Goal: Communication & Community: Answer question/provide support

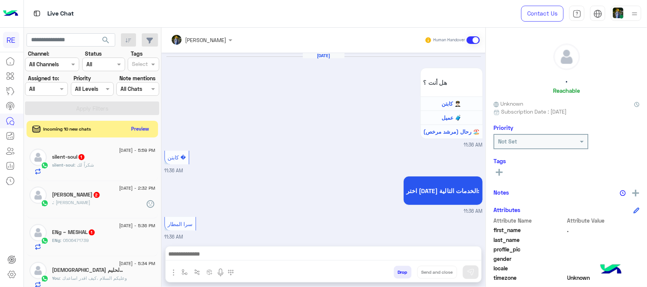
scroll to position [120, 0]
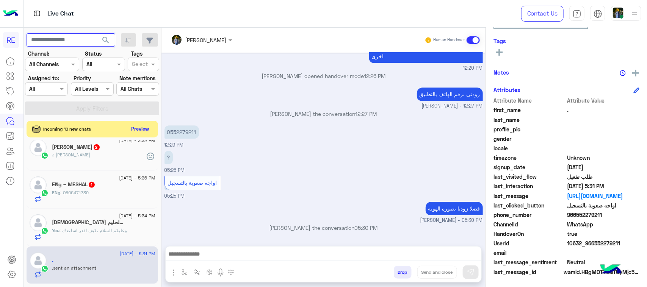
click at [82, 43] on input "text" at bounding box center [71, 40] width 89 height 14
type input "*"
type input "*********"
click at [104, 39] on span "search" at bounding box center [105, 40] width 9 height 9
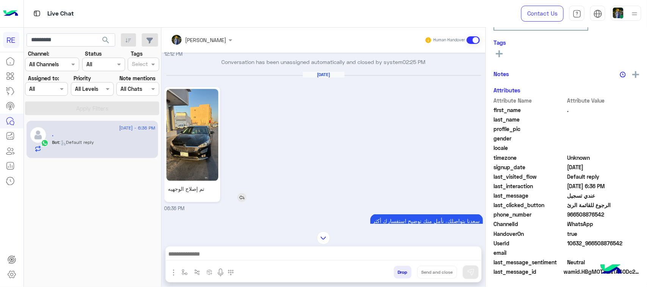
scroll to position [120, 0]
click at [199, 144] on img at bounding box center [192, 135] width 52 height 92
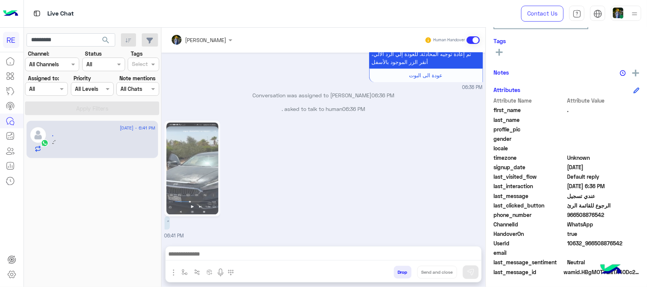
click at [184, 175] on img at bounding box center [192, 169] width 52 height 92
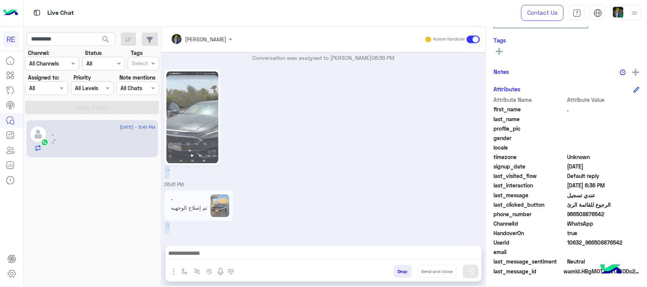
scroll to position [716, 0]
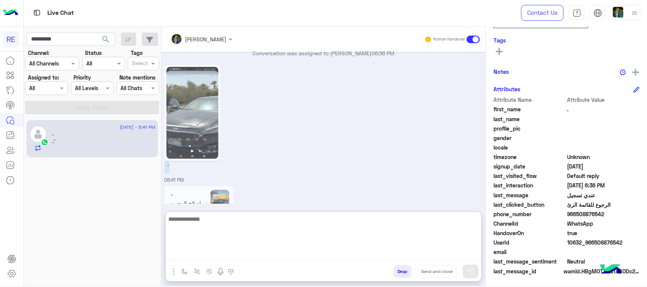
click at [234, 254] on textarea at bounding box center [324, 237] width 316 height 45
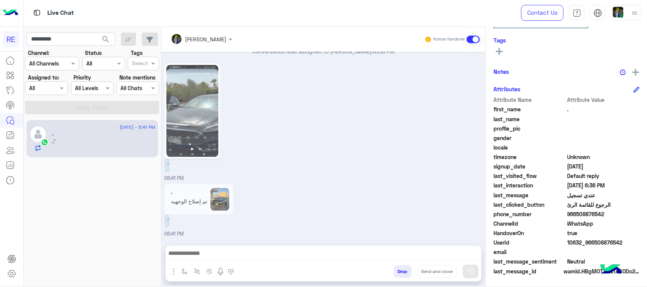
click at [191, 115] on img at bounding box center [192, 111] width 52 height 92
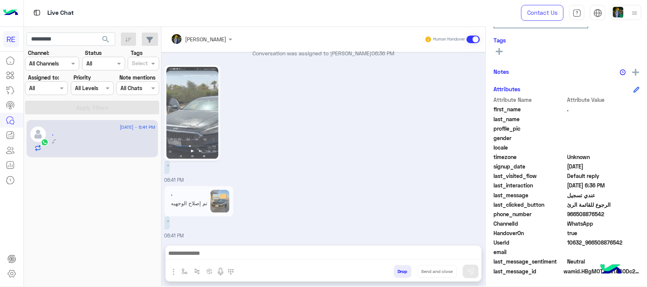
click at [191, 116] on img at bounding box center [192, 113] width 52 height 92
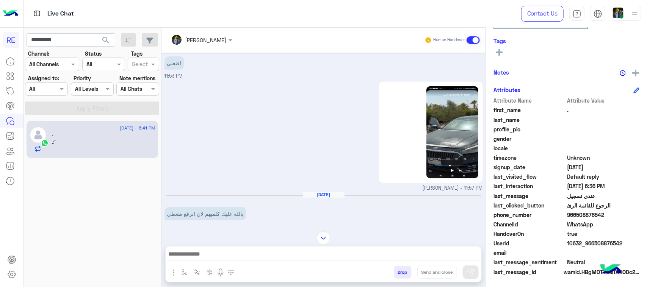
scroll to position [149, 0]
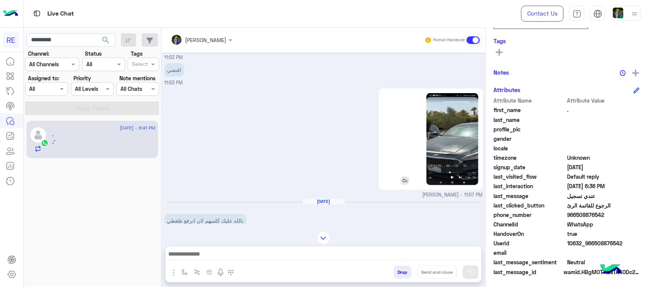
click at [438, 145] on img at bounding box center [452, 139] width 52 height 92
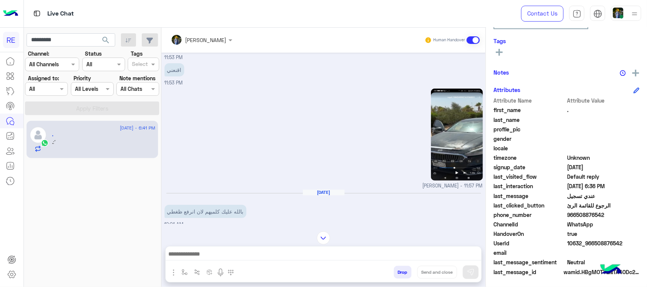
drag, startPoint x: 75, startPoint y: 31, endPoint x: 75, endPoint y: 38, distance: 7.2
click at [74, 31] on app-inbox-users-filters "********* search Channel: Channel All Channels Status Channel All Tags Select A…" at bounding box center [92, 73] width 137 height 91
click at [75, 39] on input "*********" at bounding box center [71, 40] width 89 height 14
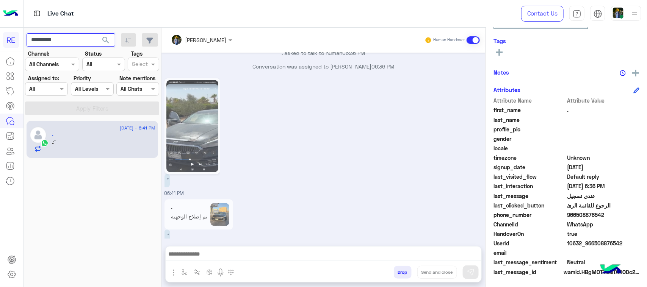
scroll to position [716, 0]
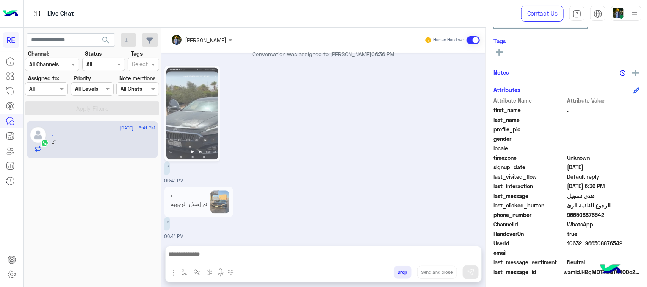
click at [107, 41] on span "search" at bounding box center [105, 40] width 9 height 9
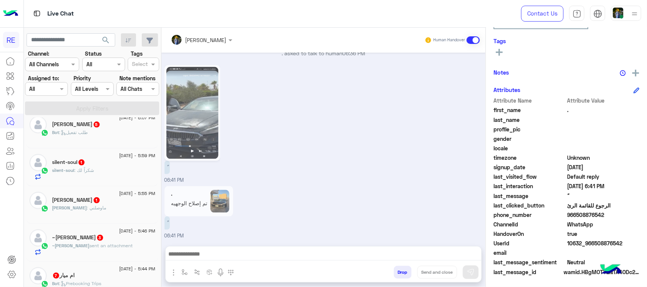
scroll to position [332, 0]
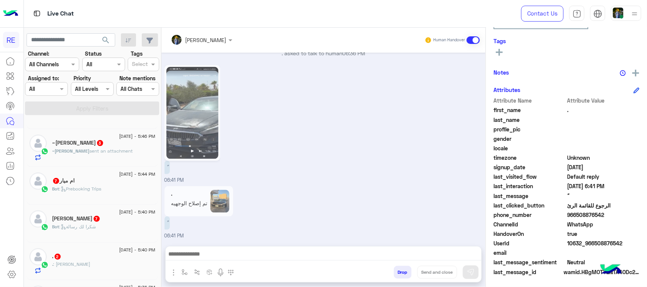
click at [103, 186] on div "ام ميار 7" at bounding box center [103, 182] width 103 height 8
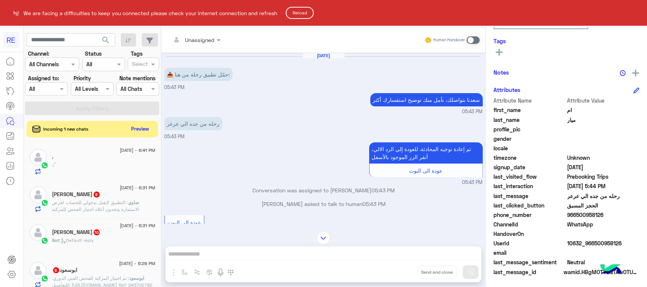
click at [297, 17] on button "Reload" at bounding box center [300, 13] width 28 height 12
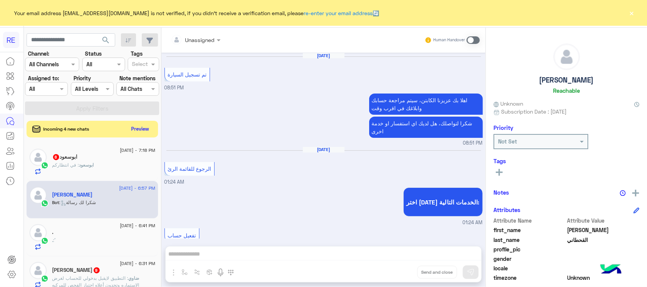
scroll to position [1426, 0]
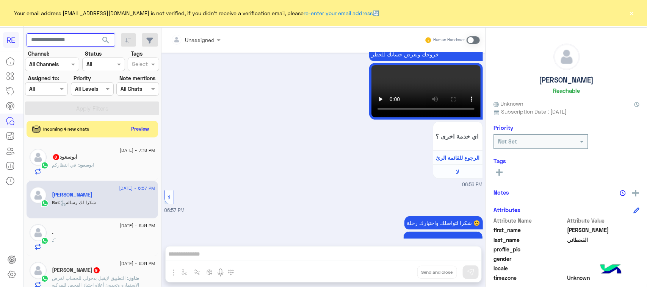
click at [58, 45] on input "text" at bounding box center [71, 40] width 89 height 14
paste input "*********"
type input "*********"
click at [103, 41] on span "search" at bounding box center [105, 40] width 9 height 9
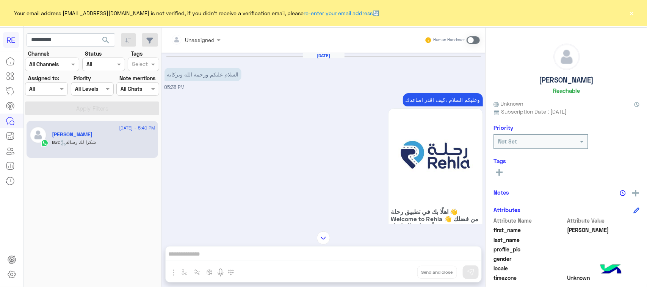
click at [412, 100] on p "وعليكم السلام ،كيف اقدر اساعدك" at bounding box center [443, 99] width 80 height 13
copy div "وعليكم السلام ،كيف اقدر اساعدك"
click at [464, 39] on small "Human Handover" at bounding box center [449, 40] width 32 height 6
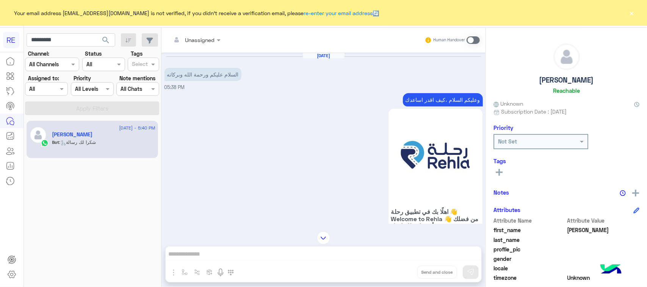
click at [281, 251] on div "Unassigned Human Handover [DATE] السلام عليكم ورحمة الله وبركاته 05:38 PM وعليك…" at bounding box center [323, 159] width 324 height 263
drag, startPoint x: 281, startPoint y: 251, endPoint x: 255, endPoint y: 255, distance: 26.1
click at [255, 255] on div "Unassigned Human Handover [DATE] السلام عليكم ورحمة الله وبركاته 05:38 PM وعليك…" at bounding box center [323, 159] width 324 height 263
click at [478, 37] on span at bounding box center [473, 40] width 13 height 8
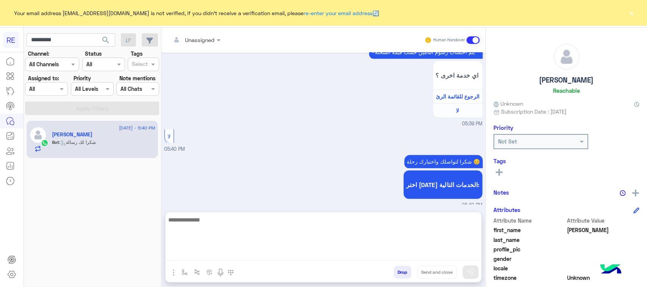
click at [286, 255] on textarea at bounding box center [324, 237] width 316 height 45
paste textarea "**********"
type textarea "**********"
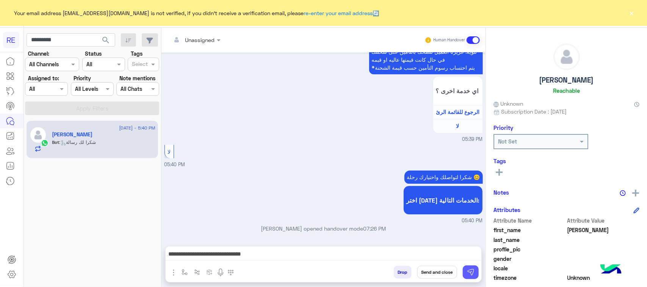
click at [465, 270] on button at bounding box center [471, 273] width 16 height 14
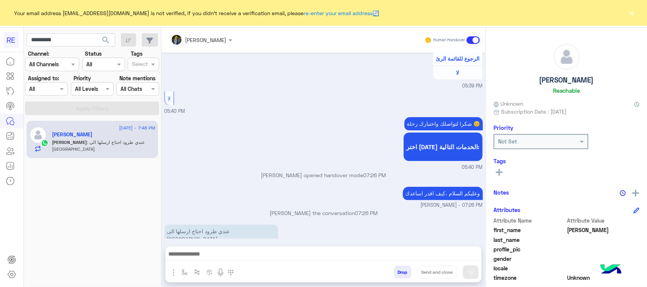
scroll to position [981, 0]
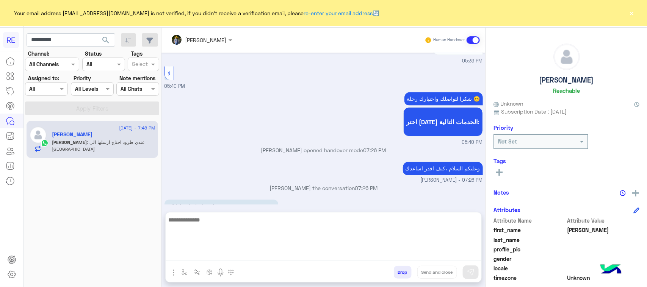
click at [246, 255] on textarea at bounding box center [324, 237] width 316 height 45
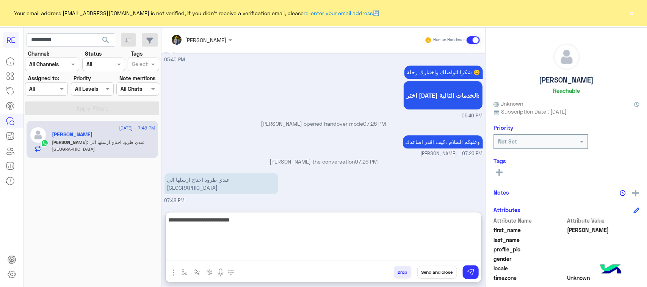
type textarea "**********"
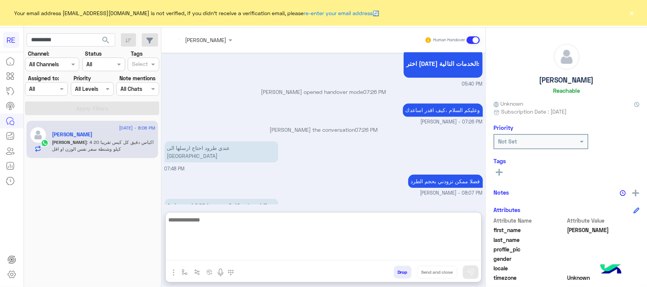
scroll to position [1072, 0]
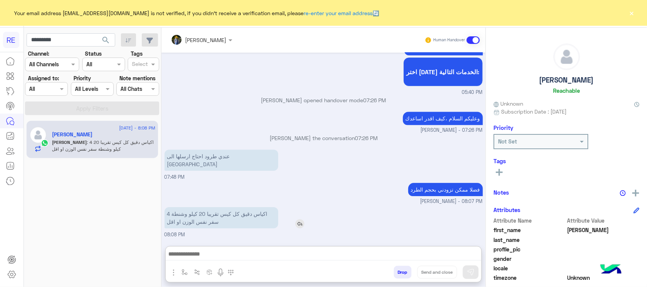
click at [194, 207] on p "4 اكياس دقيق كل كيس تقريبا 20 كيلو وشنطة سفر نفس الوزن او اقل" at bounding box center [222, 217] width 114 height 21
click at [194, 190] on div "فضلا ممكن تزودني بحجم الطرد [PERSON_NAME] - 08:07 PM" at bounding box center [324, 193] width 318 height 24
click at [199, 224] on p "4 اكياس دقيق كل كيس تقريبا 20 كيلو وشنطة سفر نفس الوزن او اقل" at bounding box center [222, 217] width 114 height 21
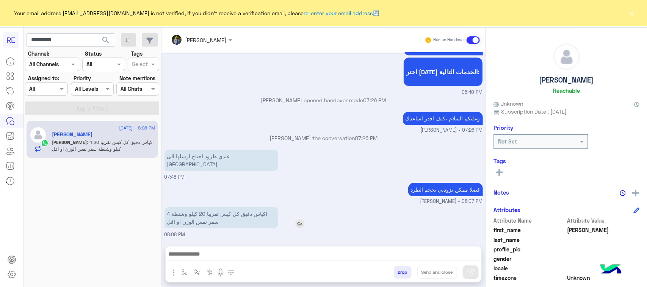
click at [199, 224] on p "4 اكياس دقيق كل كيس تقريبا 20 كيلو وشنطة سفر نفس الوزن او اقل" at bounding box center [222, 217] width 114 height 21
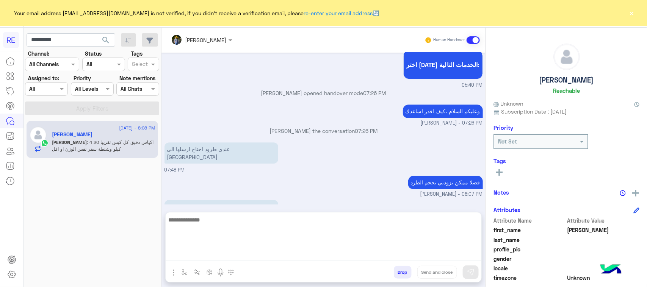
click at [237, 251] on textarea at bounding box center [324, 237] width 316 height 45
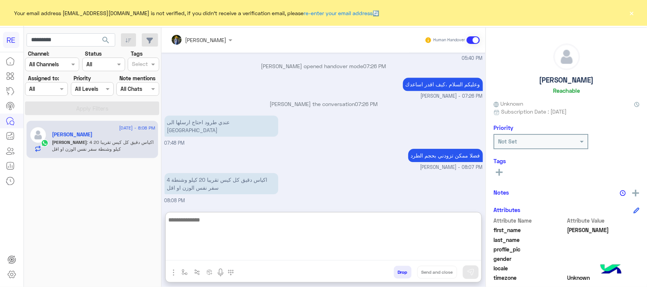
scroll to position [1072, 0]
type textarea "*"
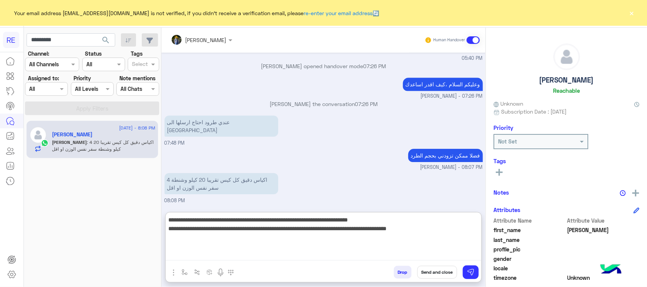
type textarea "**********"
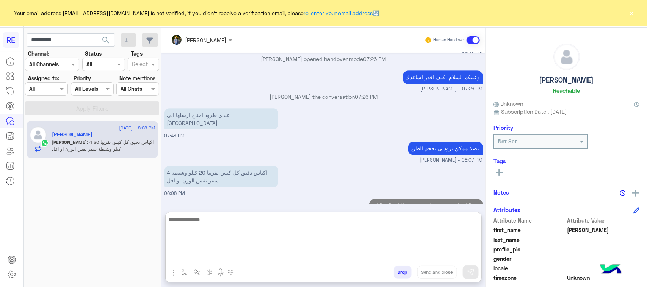
scroll to position [1128, 0]
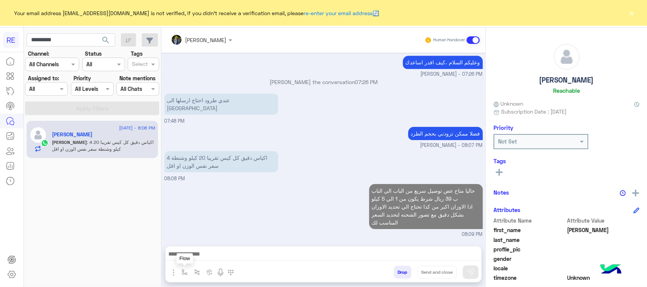
click at [184, 270] on img "button" at bounding box center [185, 273] width 6 height 6
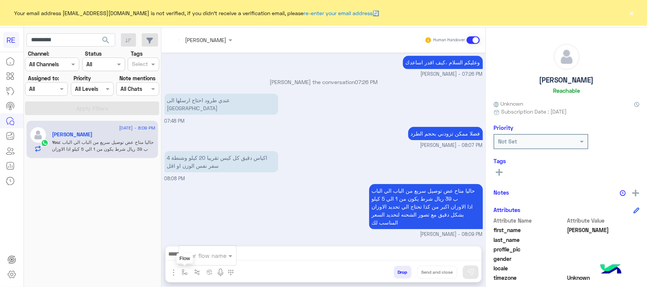
scroll to position [1094, 0]
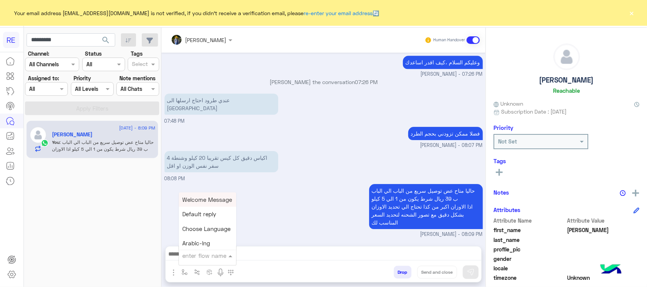
click at [201, 260] on div "enter flow name" at bounding box center [207, 256] width 57 height 14
type input "***"
click at [210, 241] on span "حساب حجم الشحنة" at bounding box center [206, 242] width 47 height 7
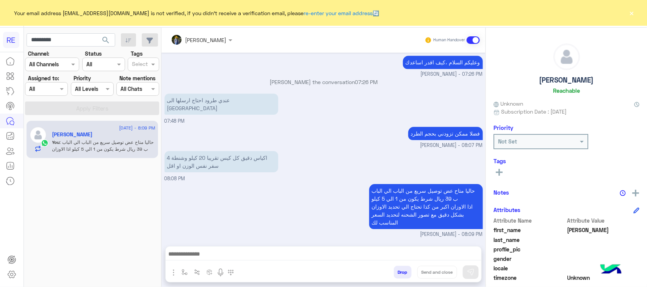
type textarea "**********"
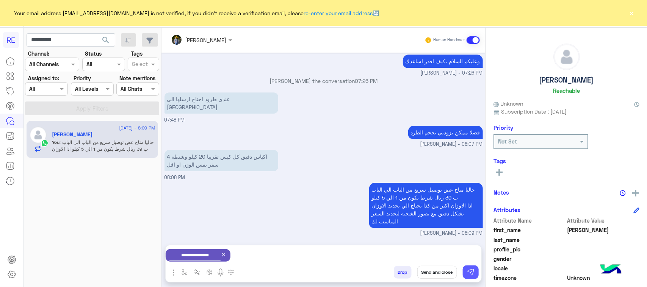
click at [465, 273] on button at bounding box center [471, 273] width 16 height 14
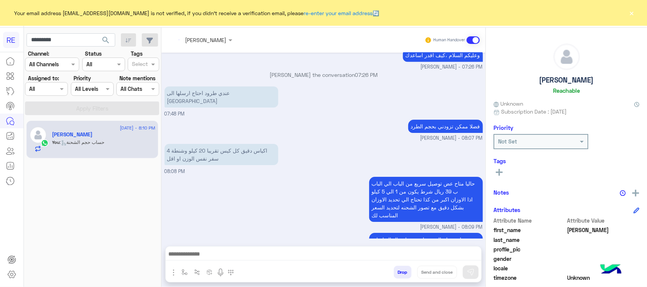
scroll to position [1260, 0]
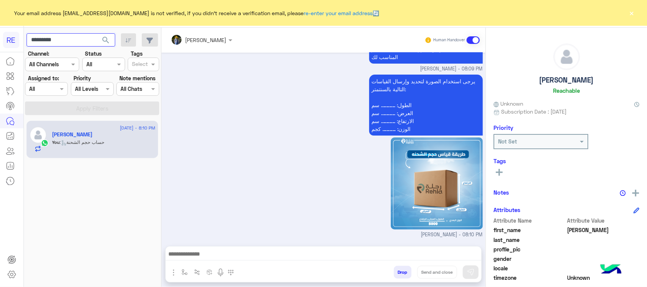
click at [91, 34] on input "*********" at bounding box center [71, 40] width 89 height 14
click at [108, 40] on span "search" at bounding box center [105, 40] width 9 height 9
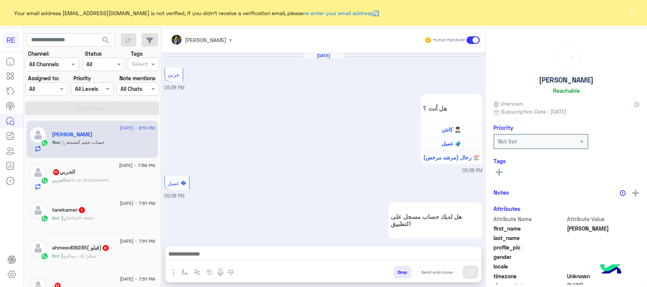
scroll to position [1033, 0]
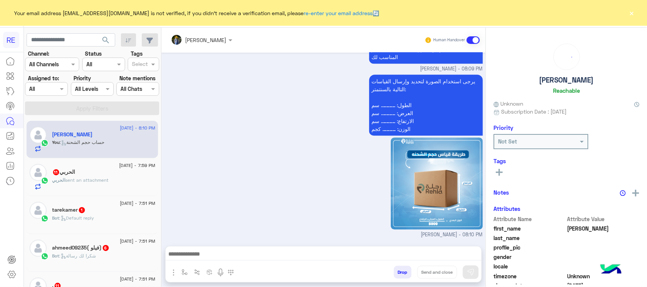
click at [124, 221] on div "Bot : Default reply" at bounding box center [103, 221] width 103 height 13
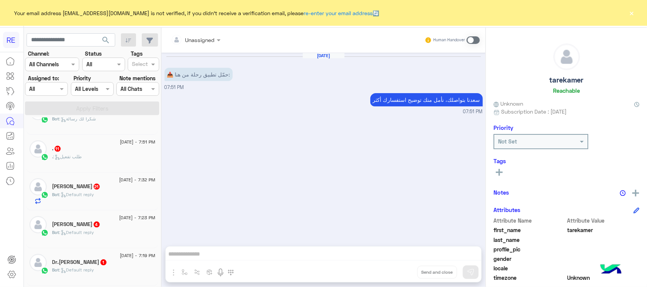
scroll to position [142, 0]
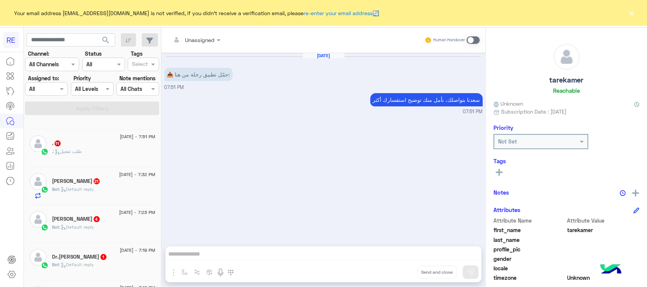
click at [105, 275] on div "Bot : Default reply" at bounding box center [103, 268] width 103 height 13
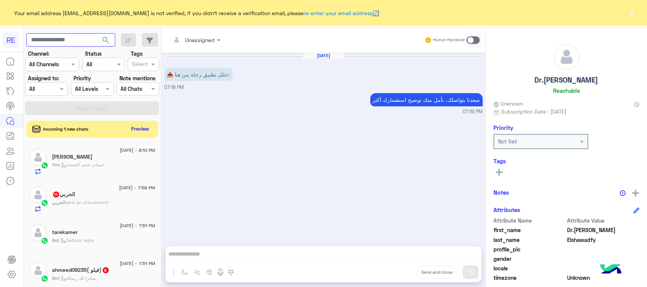
click at [60, 39] on input "text" at bounding box center [71, 40] width 89 height 14
paste input "*********"
type input "*********"
click at [100, 46] on button "search" at bounding box center [106, 41] width 19 height 16
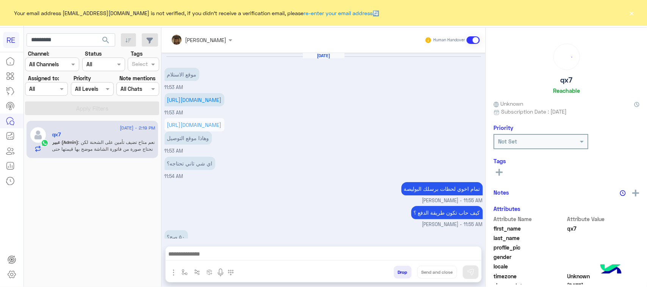
scroll to position [378, 0]
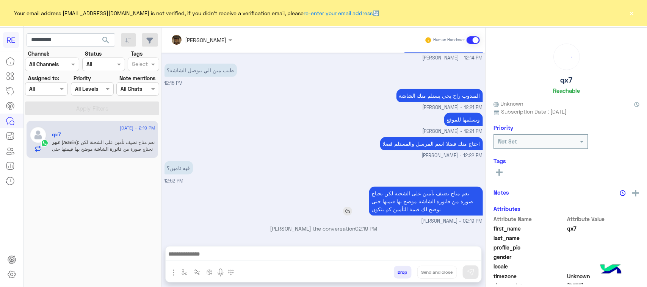
click at [430, 205] on p "نعم متاح تضيف تأمين على الشحنة لكن نحتاج صورة من فاتورة الشاشة موضح بها قيمتها …" at bounding box center [426, 201] width 114 height 29
click at [292, 177] on div "فيه تامين؟ 12:52 PM" at bounding box center [324, 172] width 318 height 25
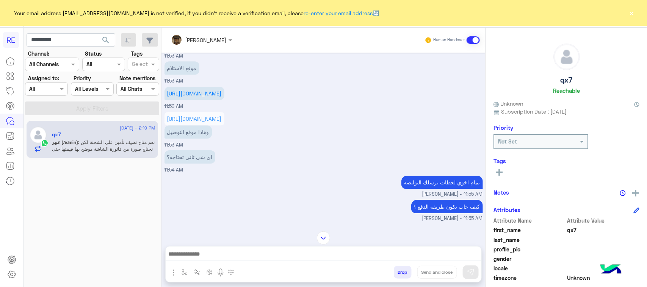
scroll to position [1151, 0]
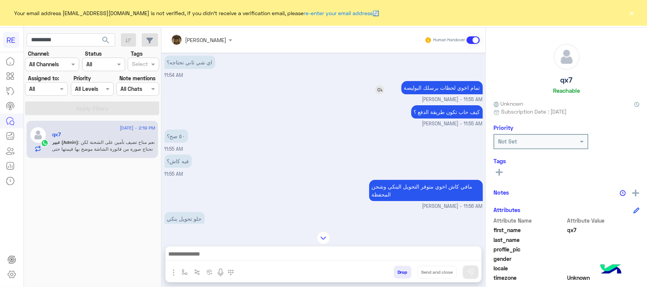
click at [462, 94] on p "تمام اخوي لحظات برسلك البوليصة" at bounding box center [441, 87] width 81 height 13
click at [458, 119] on p "كيف حاب تكون طريقة الدفع ؟" at bounding box center [447, 111] width 72 height 13
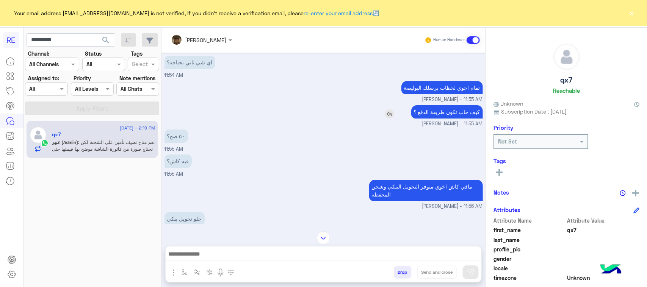
click at [458, 119] on p "كيف حاب تكون طريقة الدفع ؟" at bounding box center [447, 111] width 72 height 13
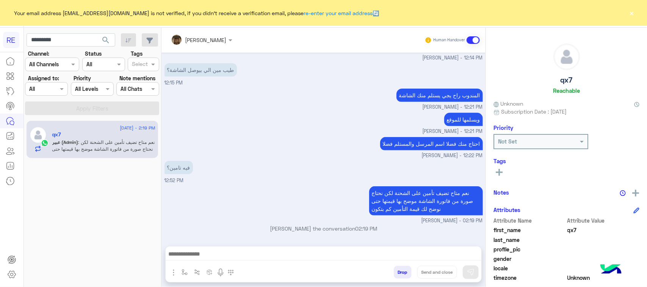
scroll to position [1451, 0]
click at [433, 102] on p "المندوب راح يجي يستلم منك الشاشة" at bounding box center [439, 95] width 86 height 13
click at [398, 147] on p "احتاج منك فضلا اسم المرسل والمستلم فضلا" at bounding box center [431, 143] width 103 height 13
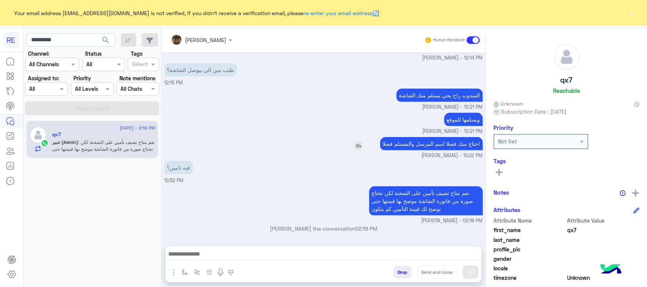
click at [398, 147] on p "احتاج منك فضلا اسم المرسل والمستلم فضلا" at bounding box center [431, 143] width 103 height 13
click at [340, 125] on div "ويسلمها للموقع [PERSON_NAME] - 12:21 PM" at bounding box center [324, 123] width 318 height 24
click at [59, 39] on input "*********" at bounding box center [71, 40] width 89 height 14
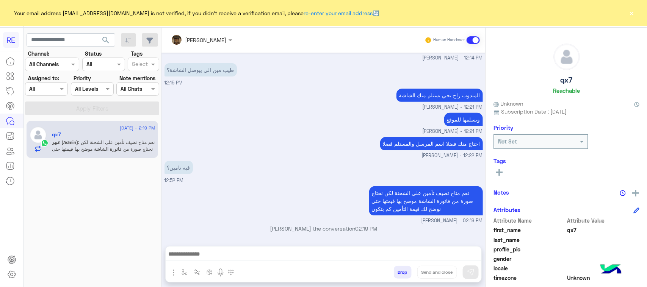
click at [107, 44] on span "search" at bounding box center [105, 40] width 9 height 9
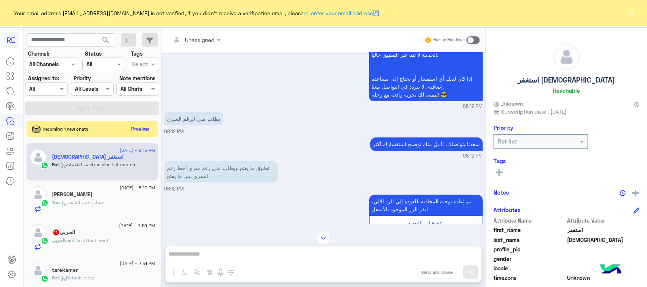
scroll to position [1239, 0]
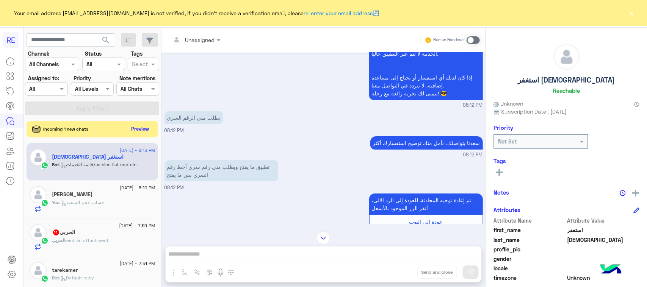
click at [260, 171] on p "‏تطبيق ما يفتح ويطلب مني رقم سري أحط رقم السري بس ما يفتح" at bounding box center [222, 170] width 114 height 21
click at [143, 135] on div "Incoming 1 new chats Preview" at bounding box center [93, 129] width 132 height 17
click at [143, 132] on button "Preview" at bounding box center [141, 129] width 24 height 10
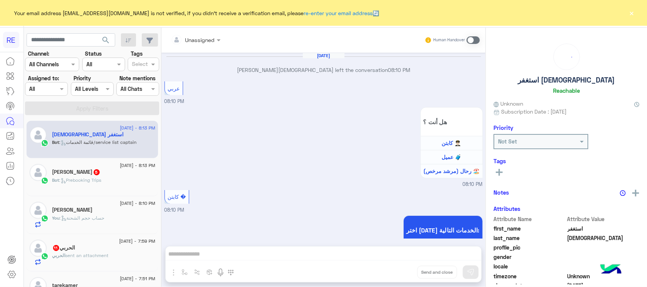
scroll to position [926, 0]
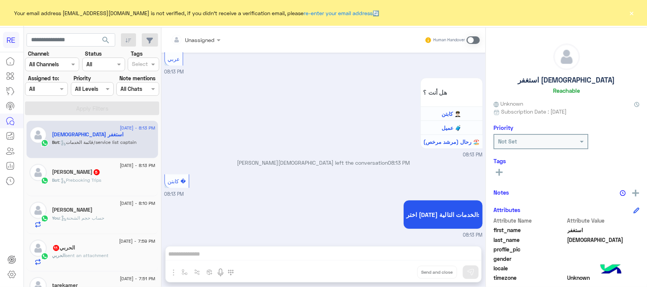
click at [118, 185] on div "Bot : Prebooking Trips" at bounding box center [103, 183] width 103 height 13
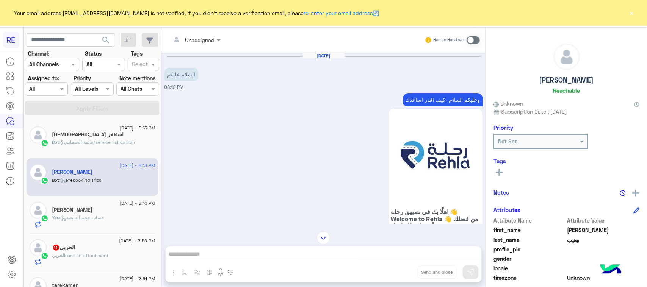
click at [427, 99] on p "وعليكم السلام ،كيف اقدر اساعدك" at bounding box center [443, 99] width 80 height 13
copy div "وعليكم السلام ،كيف اقدر اساعدك"
click at [477, 39] on span at bounding box center [473, 40] width 13 height 8
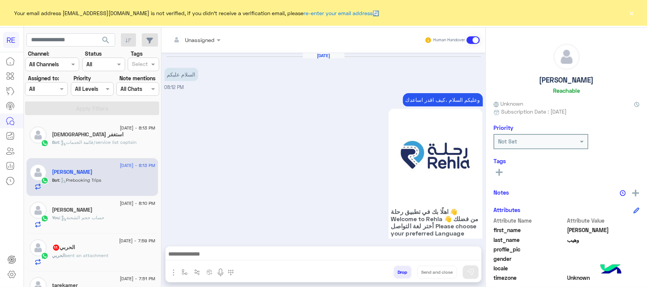
scroll to position [671, 0]
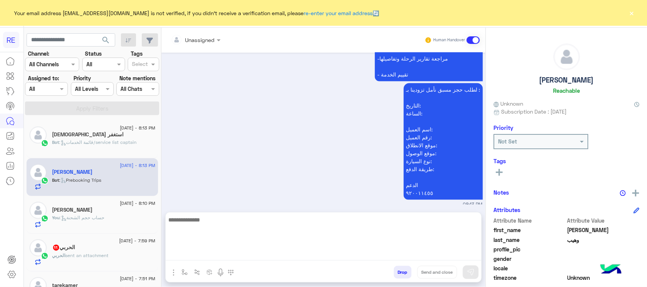
click at [268, 258] on textarea at bounding box center [324, 237] width 316 height 45
paste textarea "**********"
type textarea "**********"
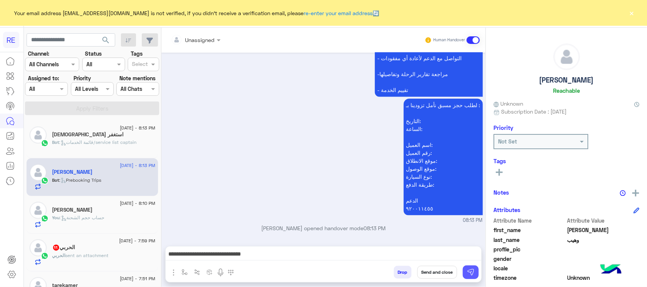
click at [476, 274] on button at bounding box center [471, 273] width 16 height 14
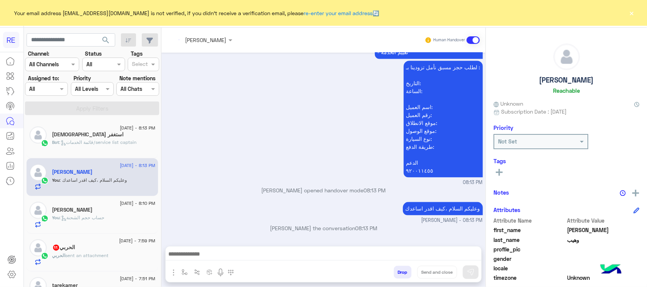
scroll to position [709, 0]
click at [122, 213] on div "[PERSON_NAME]" at bounding box center [103, 211] width 103 height 8
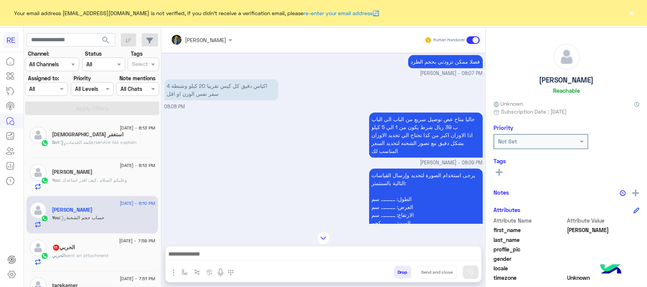
scroll to position [939, 0]
click at [457, 122] on p "حاليا متاح عض توصيل سريع من الباب الي الباب ب 39 ريال شرط يكون من 1 الي 5 كيلو …" at bounding box center [426, 135] width 114 height 45
click at [459, 136] on p "حاليا متاح عض توصيل سريع من الباب الي الباب ب 39 ريال شرط يكون من 1 الي 5 كيلو …" at bounding box center [426, 135] width 114 height 45
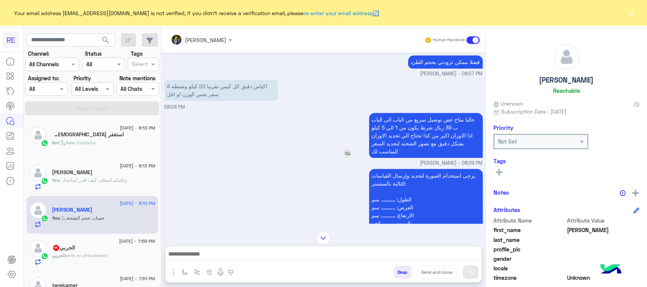
click at [459, 136] on p "حاليا متاح عض توصيل سريع من الباب الي الباب ب 39 ريال شرط يكون من 1 الي 5 كيلو …" at bounding box center [426, 135] width 114 height 45
